Goal: Task Accomplishment & Management: Use online tool/utility

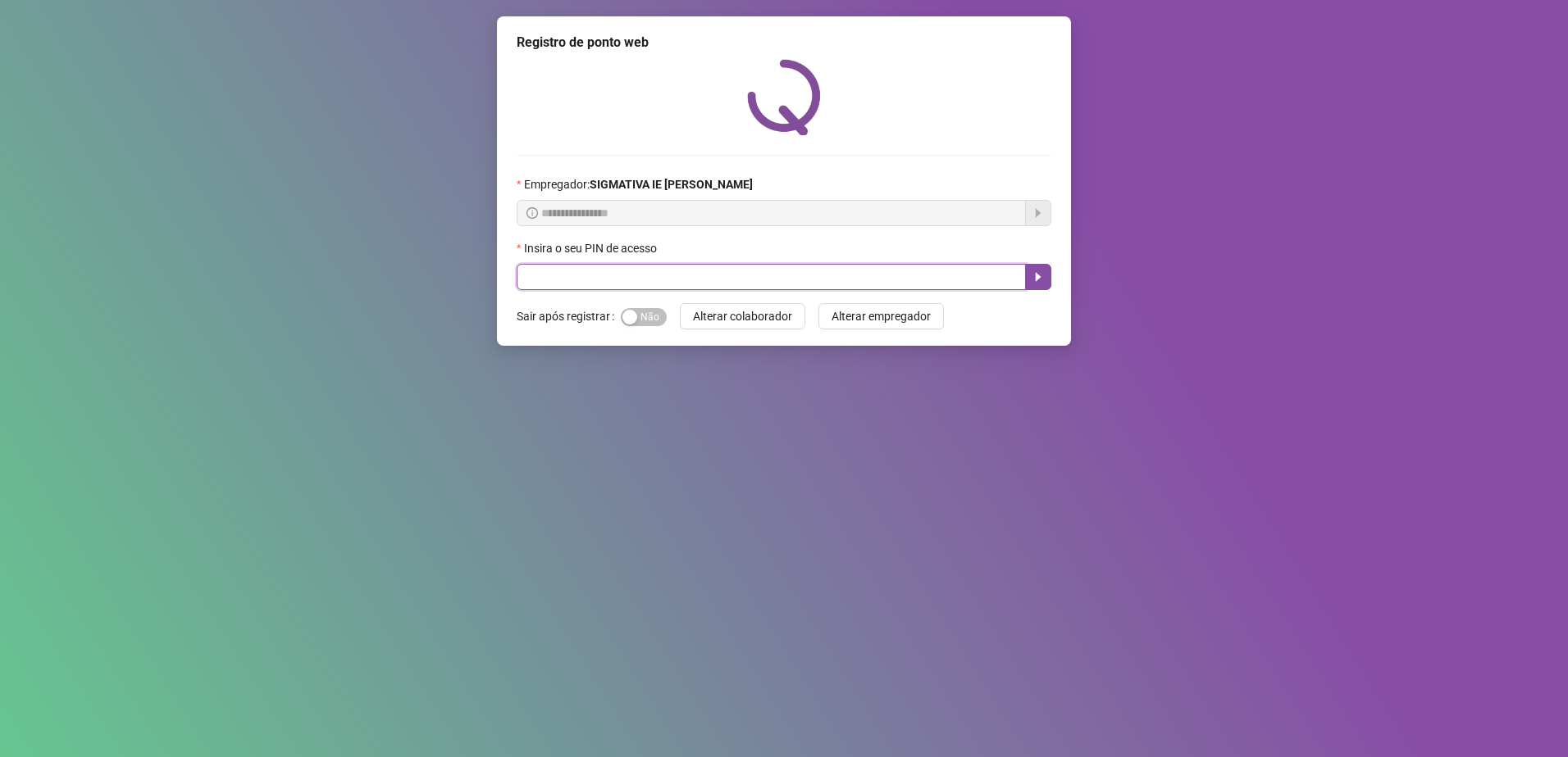
click at [804, 264] on input "text" at bounding box center [771, 277] width 509 height 27
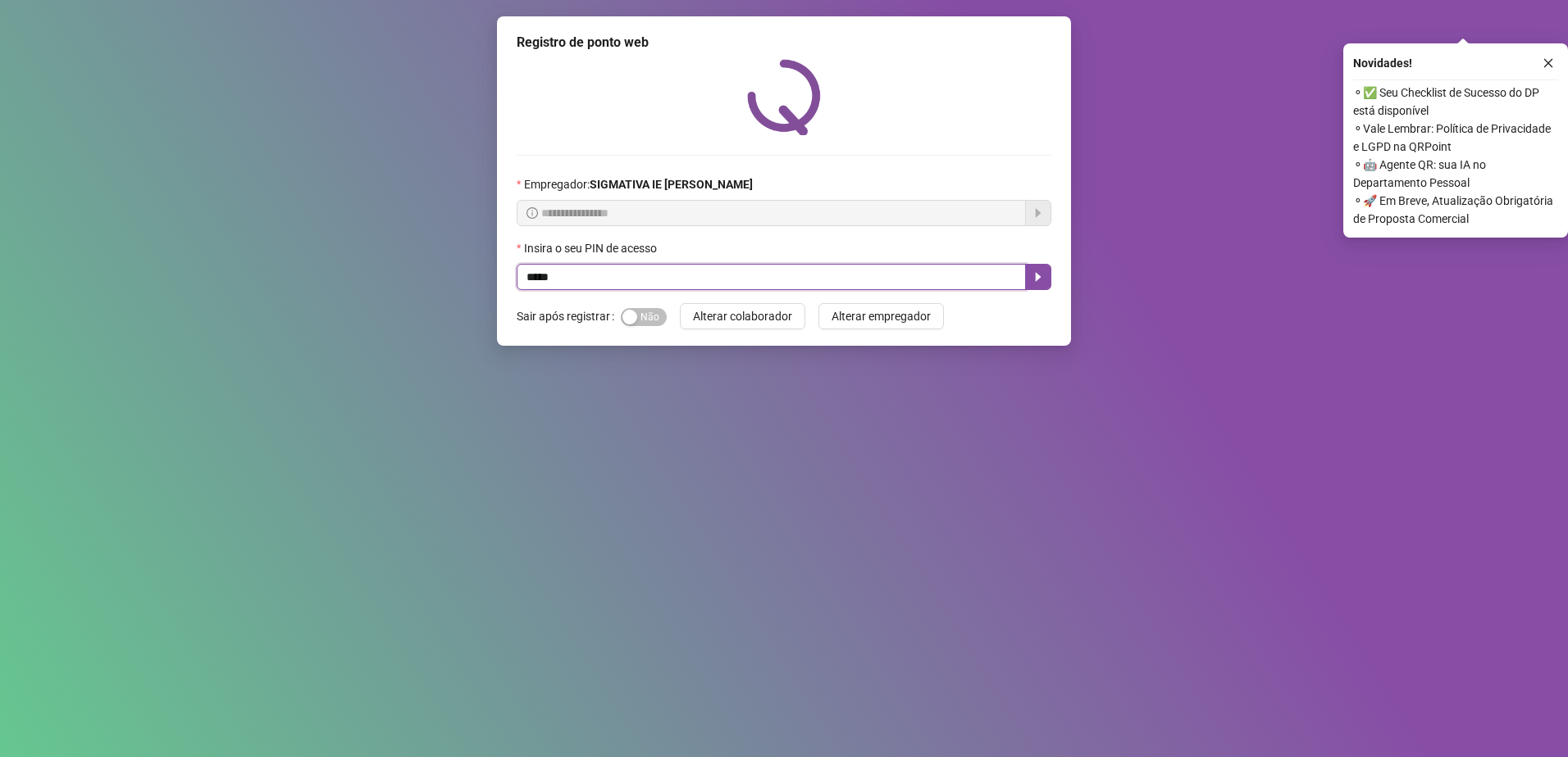
type input "*****"
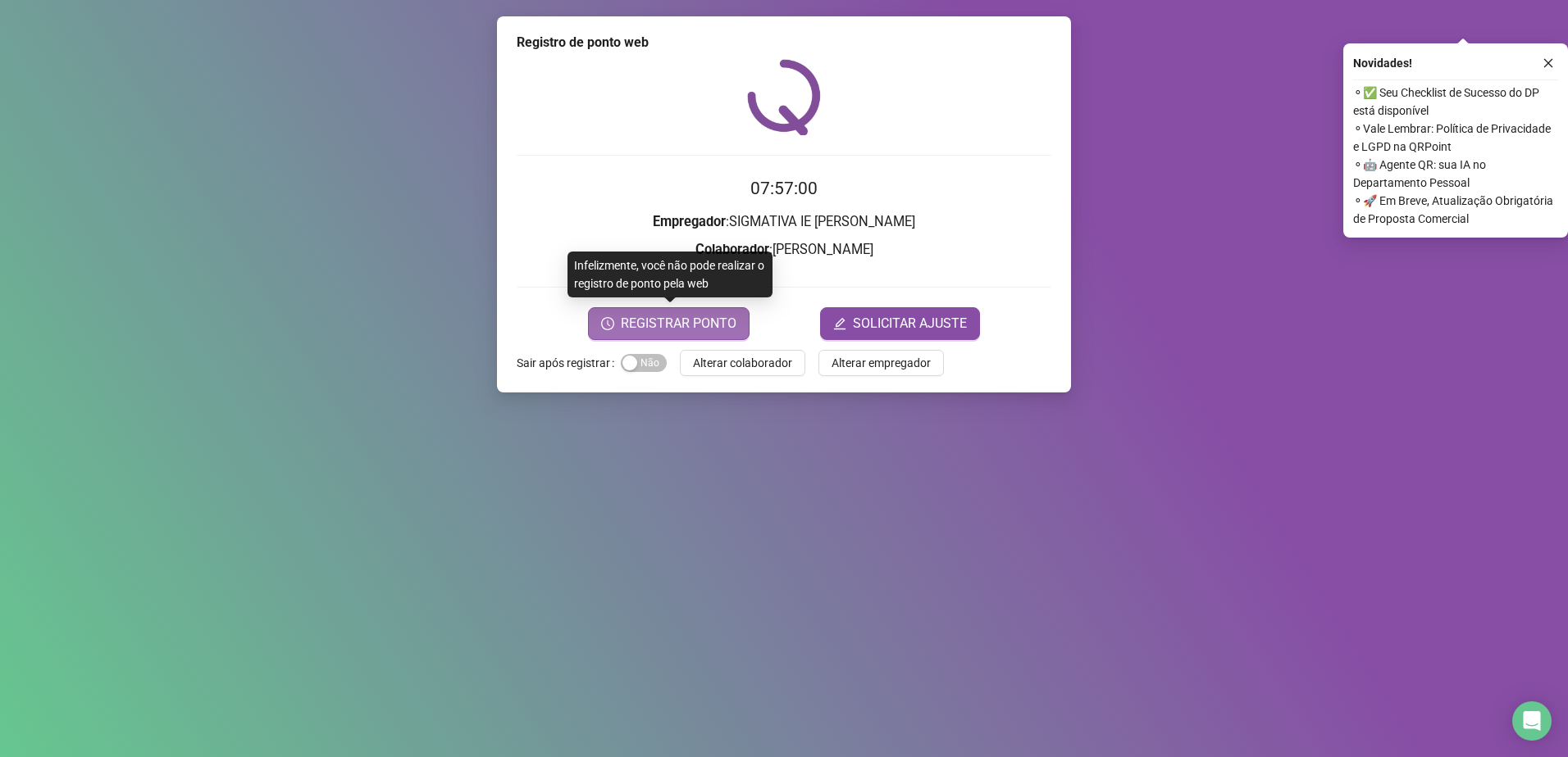
click at [672, 318] on span "REGISTRAR PONTO" at bounding box center [678, 324] width 116 height 20
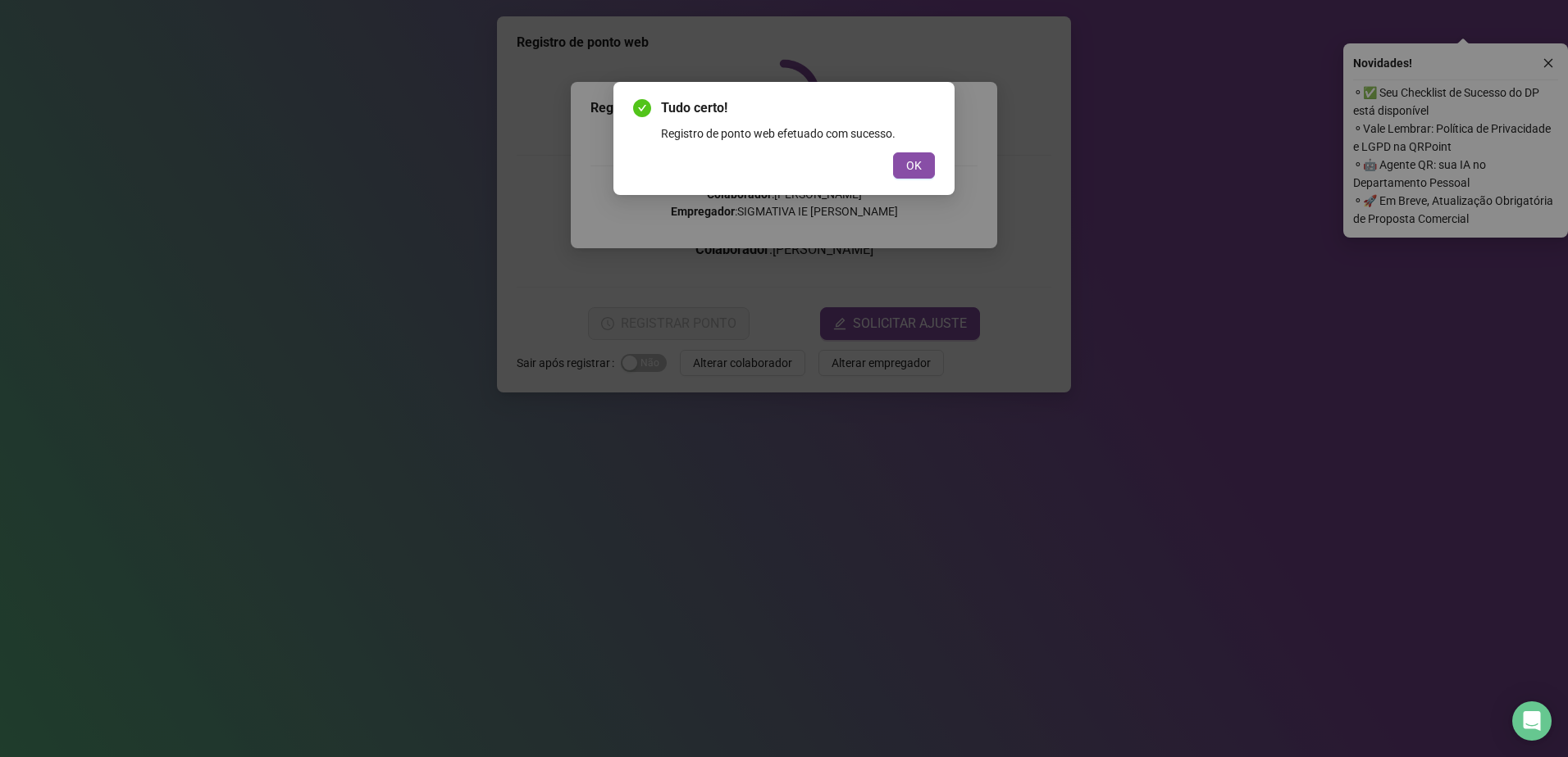
drag, startPoint x: 886, startPoint y: 165, endPoint x: 897, endPoint y: 165, distance: 11.0
click at [891, 165] on div "OK" at bounding box center [783, 165] width 302 height 27
click at [925, 173] on button "OK" at bounding box center [914, 165] width 42 height 27
